Goal: Communication & Community: Share content

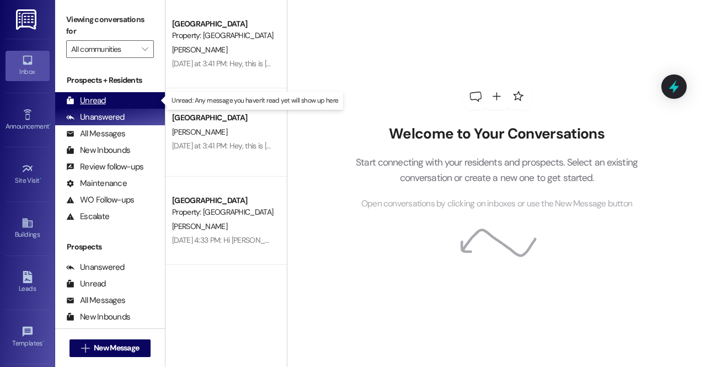
click at [103, 100] on div "Unread" at bounding box center [86, 101] width 40 height 12
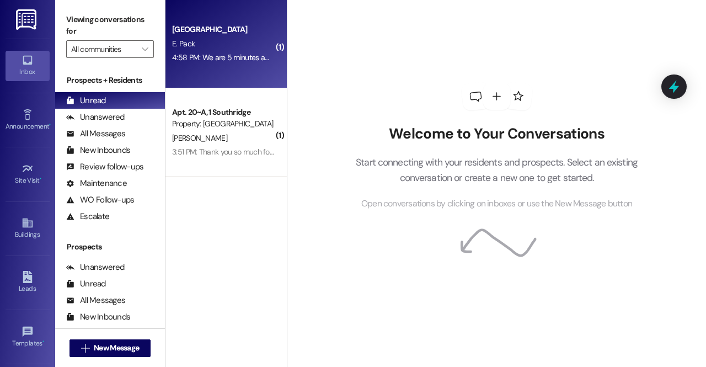
click at [186, 63] on div "4:58 PM: We are 5 minutes away! 4:58 PM: We are 5 minutes away!" at bounding box center [223, 58] width 104 height 14
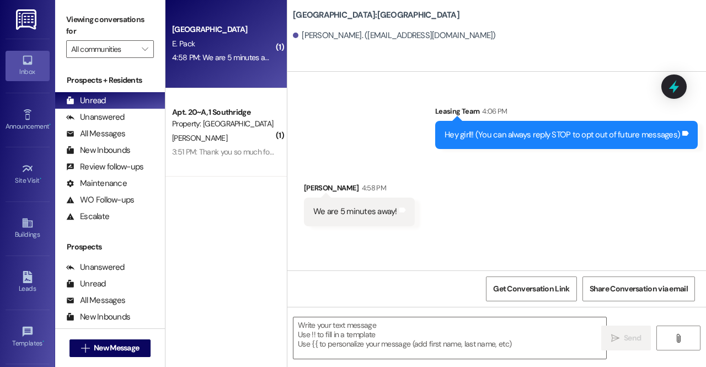
click at [455, 114] on div "Leasing Team 4:06 PM" at bounding box center [566, 112] width 262 height 15
click at [214, 70] on div "Southridge Prospect E. Pack 4:58 PM: We are 5 minutes away! 4:58 PM: We are 5 m…" at bounding box center [225, 44] width 121 height 88
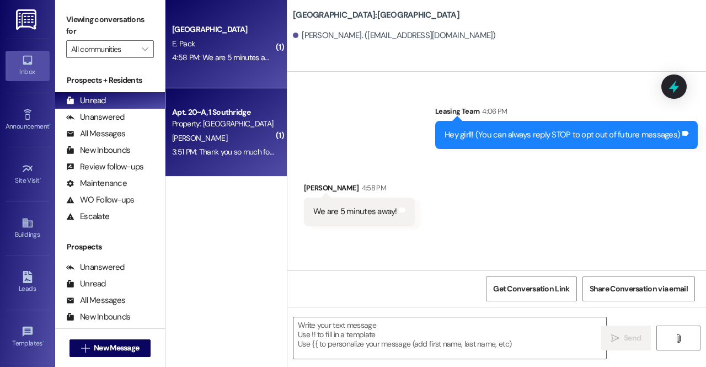
click at [213, 157] on div "3:51 PM: Thank you so much for the spice rack! 3:51 PM: Thank you so much for t…" at bounding box center [246, 152] width 149 height 10
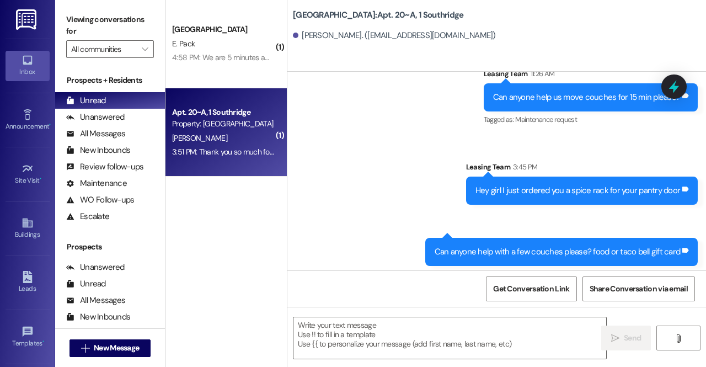
scroll to position [10278, 0]
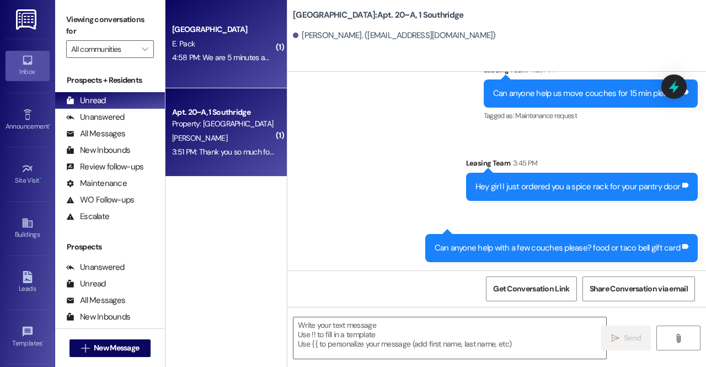
click at [228, 58] on div "4:58 PM: We are 5 minutes away! 4:58 PM: We are 5 minutes away!" at bounding box center [226, 57] width 108 height 10
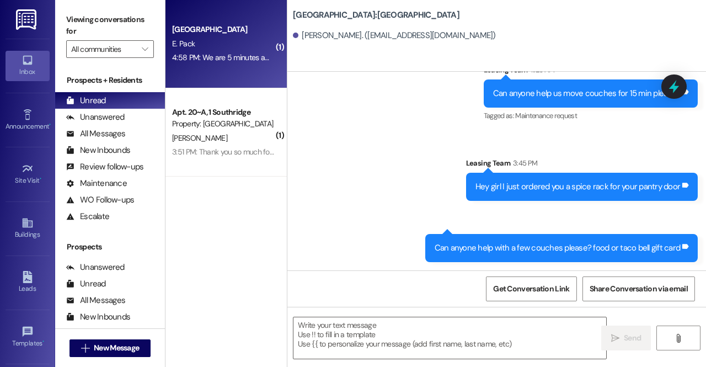
scroll to position [0, 0]
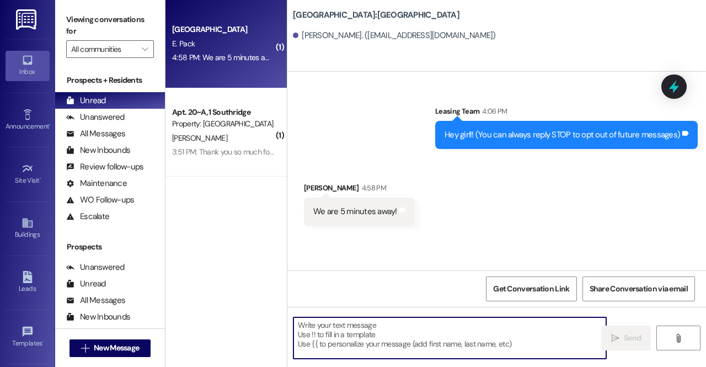
click at [369, 340] on textarea at bounding box center [449, 337] width 313 height 41
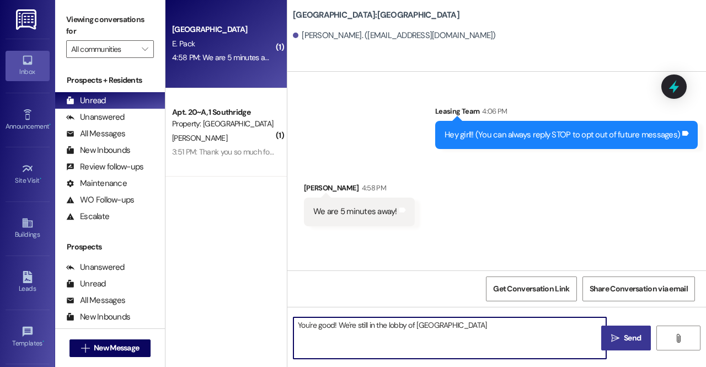
type textarea "You're good! We're still in the lobby of [GEOGRAPHIC_DATA]"
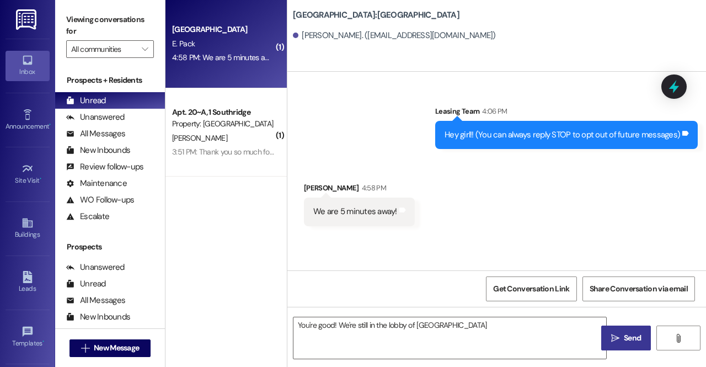
click at [620, 337] on span " Send" at bounding box center [626, 338] width 35 height 12
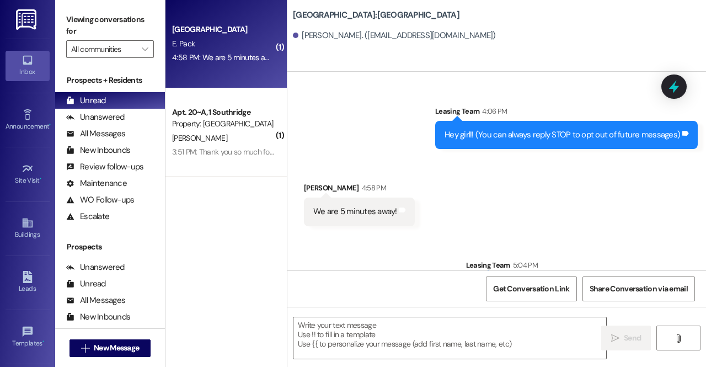
click at [29, 18] on img at bounding box center [27, 19] width 23 height 20
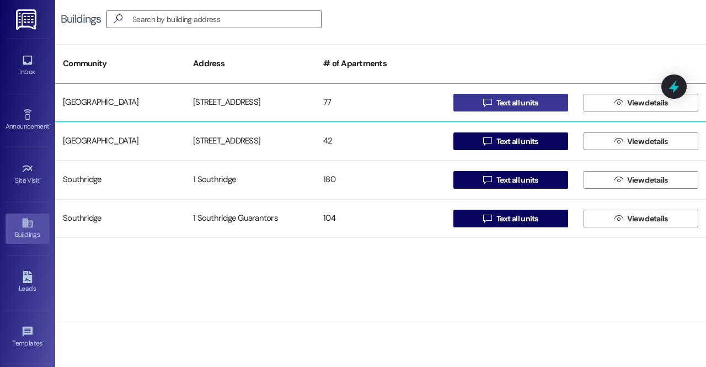
click at [508, 102] on span "Text all units" at bounding box center [517, 103] width 42 height 12
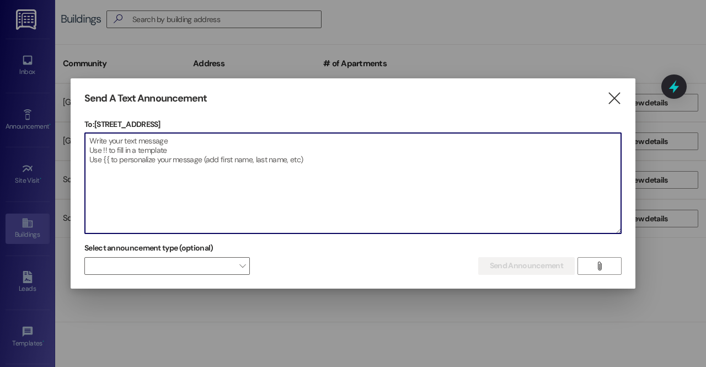
click at [441, 150] on textarea at bounding box center [353, 183] width 536 height 100
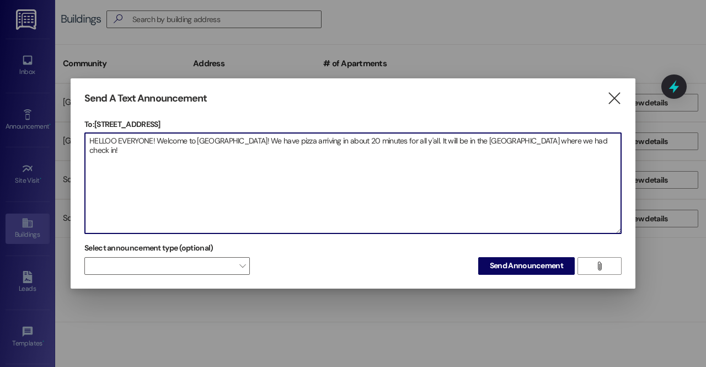
drag, startPoint x: 592, startPoint y: 139, endPoint x: 68, endPoint y: 131, distance: 523.3
click at [68, 131] on div "Send A Text Announcement  To: [STREET_ADDRESS]  Drop image file here HELLOO E…" at bounding box center [353, 183] width 706 height 367
click at [532, 206] on textarea "HELLOO EVERYONE! Welcome to [GEOGRAPHIC_DATA]! We have pizza arriving in about …" at bounding box center [353, 183] width 536 height 100
drag, startPoint x: 232, startPoint y: 138, endPoint x: 158, endPoint y: 142, distance: 74.0
click at [158, 142] on textarea "HELLOO EVERYONE! Welcome to [GEOGRAPHIC_DATA]! We have pizza arriving in about …" at bounding box center [353, 183] width 536 height 100
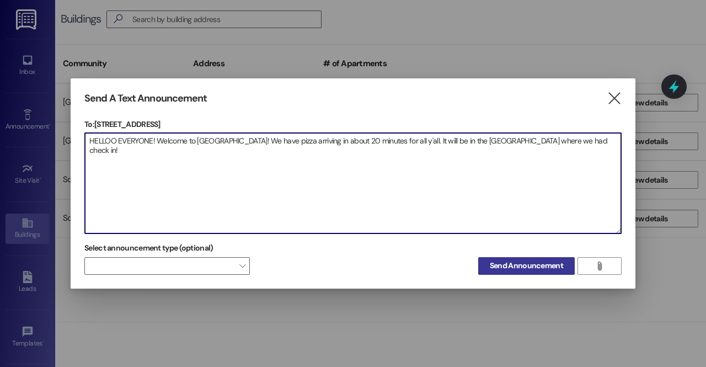
type textarea "HELLOO EVERYONE! Welcome to [GEOGRAPHIC_DATA]! We have pizza arriving in about …"
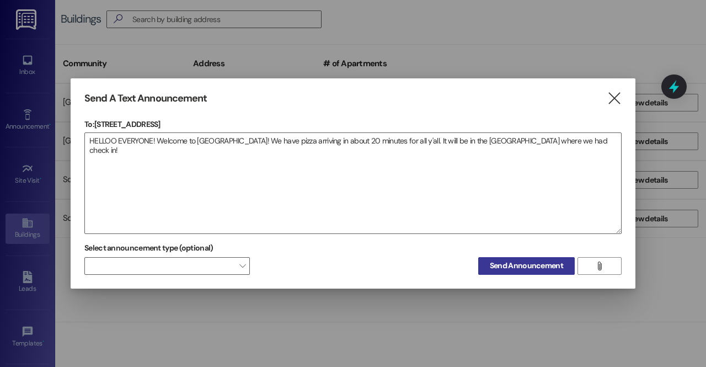
click at [528, 264] on span "Send Announcement" at bounding box center [526, 266] width 73 height 12
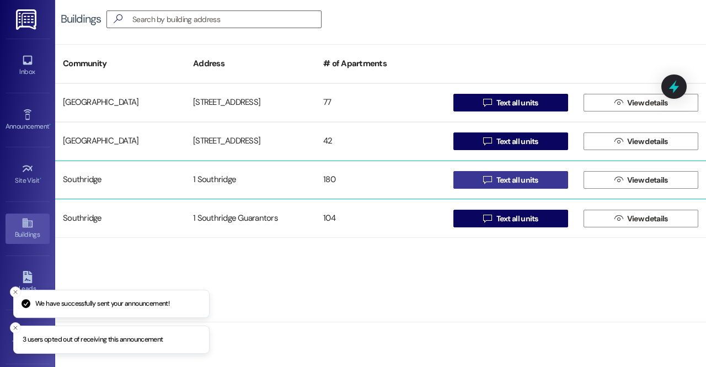
click at [506, 182] on span "Text all units" at bounding box center [517, 180] width 42 height 12
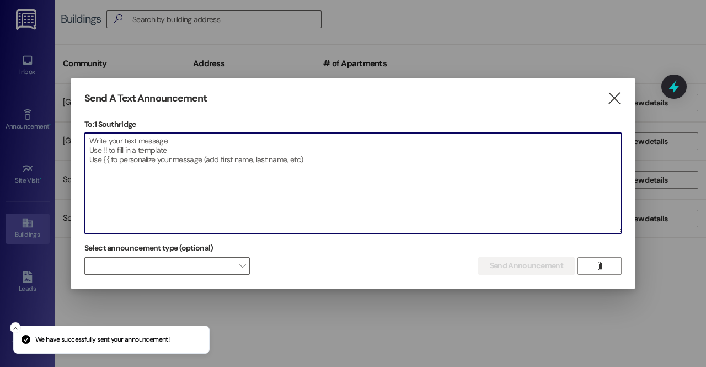
click at [463, 176] on textarea at bounding box center [353, 183] width 536 height 100
paste textarea "HELLOO EVERYONE! Welcome to [GEOGRAPHIC_DATA]! We have pizza arriving in about …"
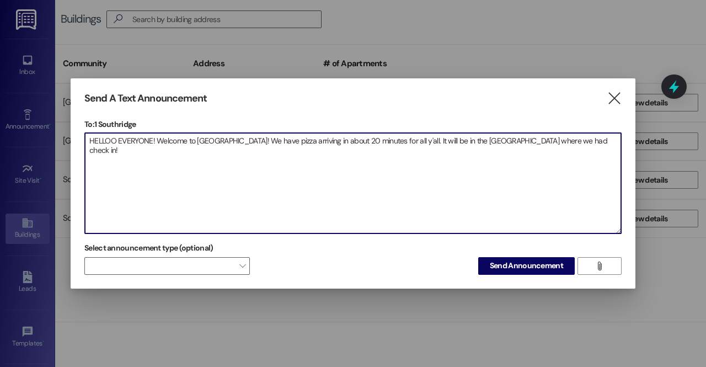
click at [227, 140] on textarea "HELLOO EVERYONE! Welcome to [GEOGRAPHIC_DATA]! We have pizza arriving in about …" at bounding box center [353, 183] width 536 height 100
click at [600, 139] on textarea "HELLOO EVERYONE! Welcome to [GEOGRAPHIC_DATA]! We have pizza arriving in about …" at bounding box center [353, 183] width 536 height 100
type textarea "HELLOO EVERYONE! Welcome to [GEOGRAPHIC_DATA]! We have pizza arriving in about …"
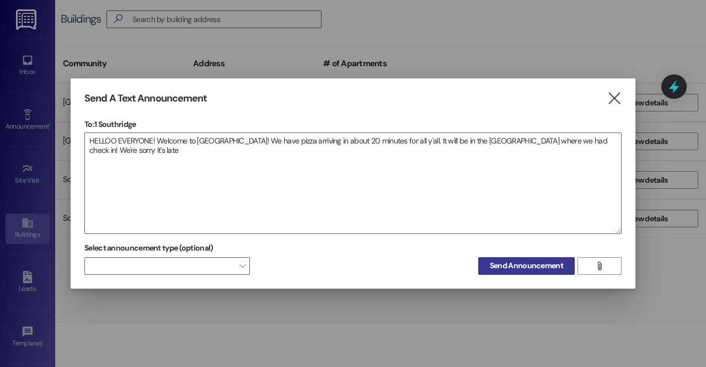
click at [527, 261] on button "Send Announcement" at bounding box center [526, 266] width 96 height 18
